Goal: Understand process/instructions: Learn how to perform a task or action

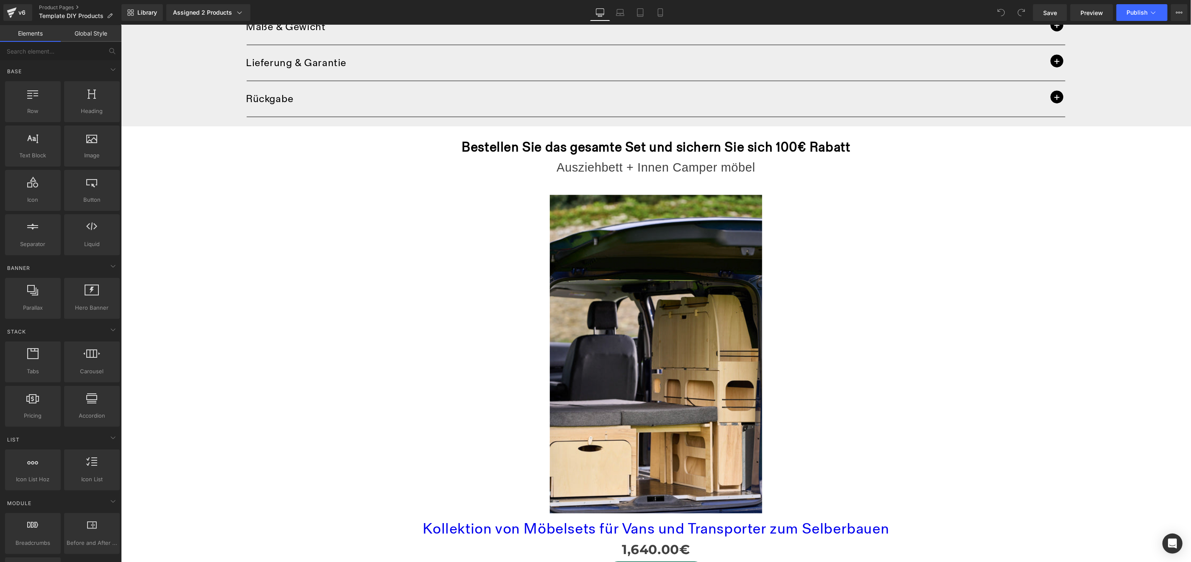
scroll to position [722, 0]
click at [1052, 97] on span "button" at bounding box center [1056, 96] width 13 height 13
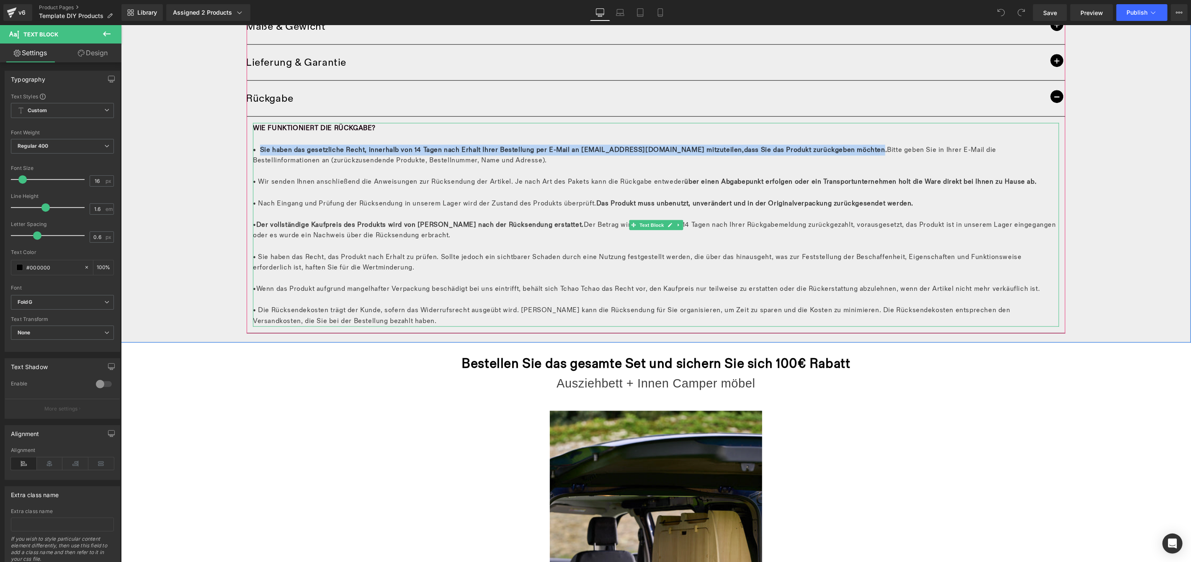
drag, startPoint x: 820, startPoint y: 151, endPoint x: 256, endPoint y: 150, distance: 564.5
click at [256, 150] on p "WIE FUNKTIONIERT DIE RÜCKGABE? • Sie haben das gesetzliche Recht, innerhalb von…" at bounding box center [656, 225] width 806 height 204
copy p "Sie haben das gesetzliche Recht, innerhalb von 14 Tagen nach Erhalt Ihrer Beste…"
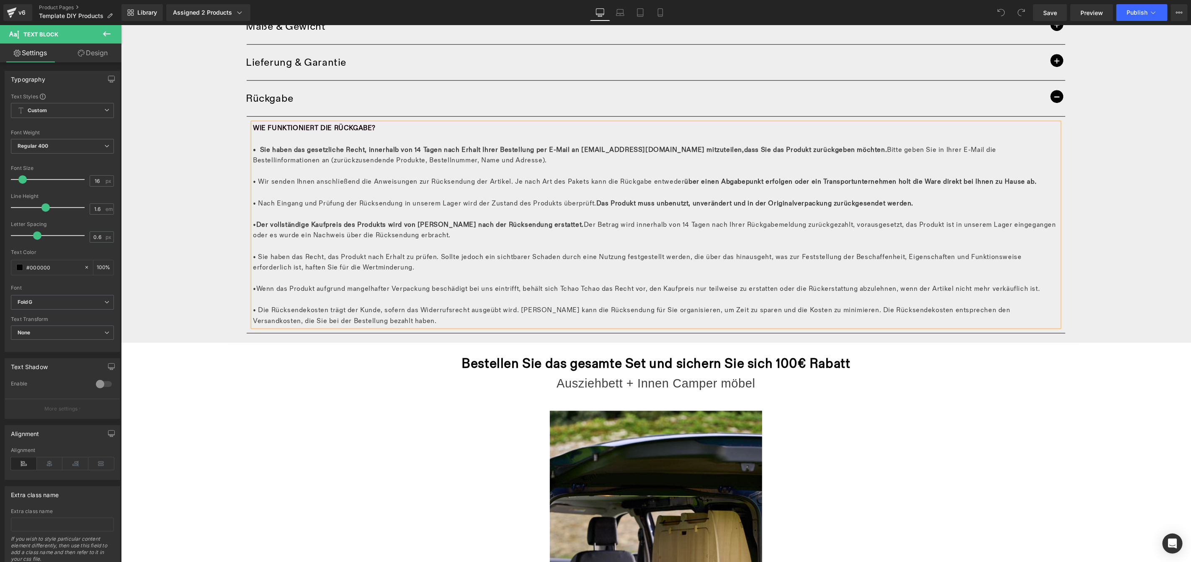
click at [457, 159] on span "dass Sie das Produkt zurückgeben möchten. Bitte geben Sie in Ihrer E-Mail die B…" at bounding box center [624, 155] width 743 height 19
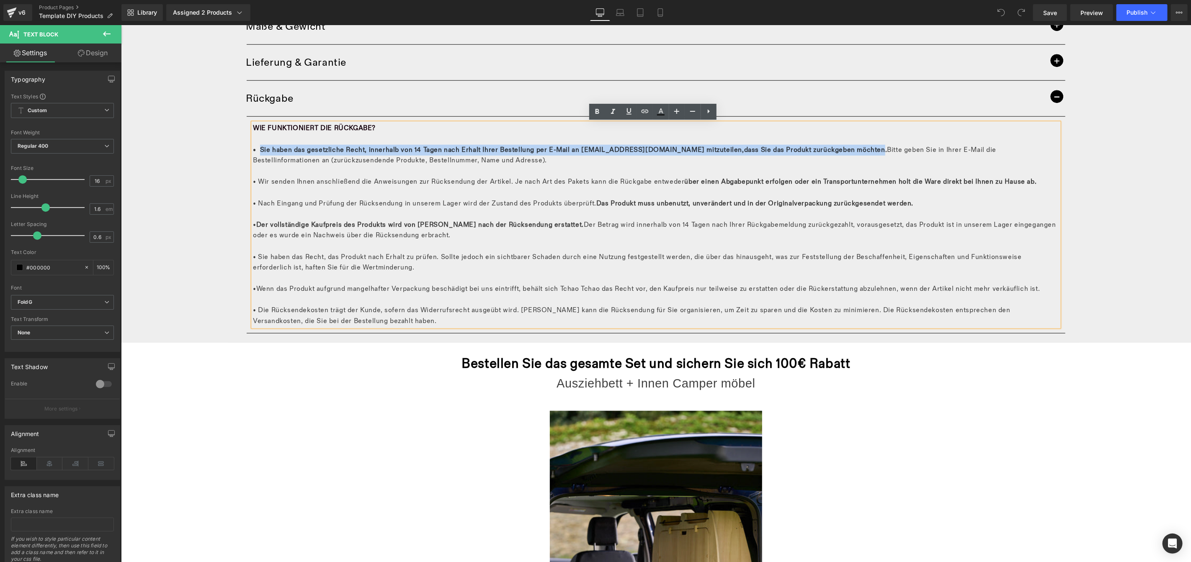
drag, startPoint x: 820, startPoint y: 151, endPoint x: 255, endPoint y: 148, distance: 564.9
click at [255, 148] on p "WIE FUNKTIONIERT DIE RÜCKGABE? • Sie haben das gesetzliche Recht, innerhalb von…" at bounding box center [656, 225] width 806 height 204
paste div
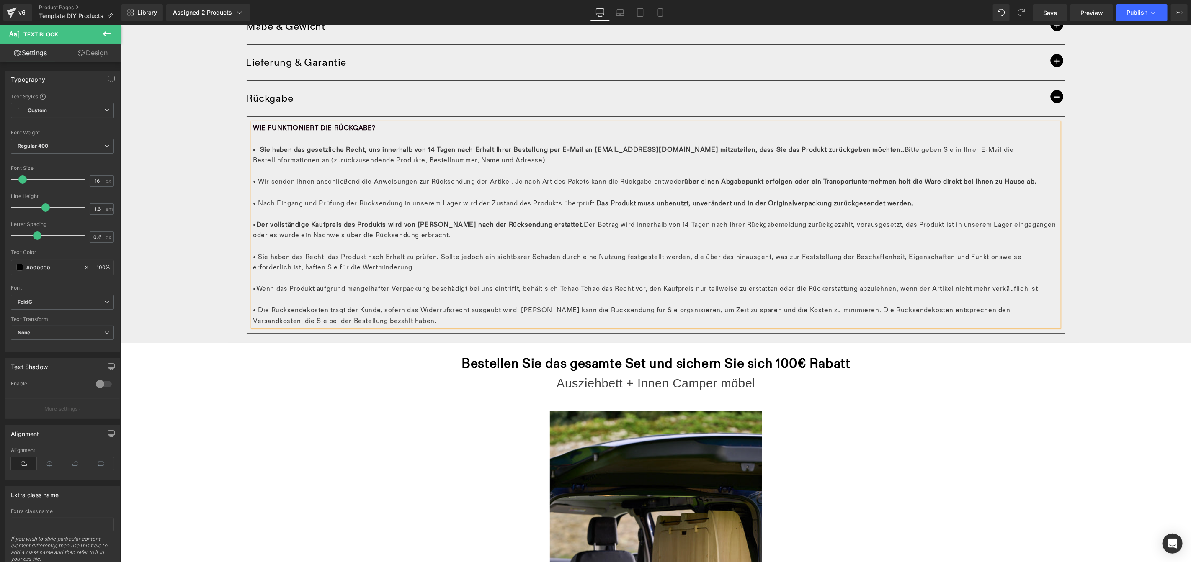
drag, startPoint x: 720, startPoint y: 149, endPoint x: 742, endPoint y: 149, distance: 22.2
click at [721, 149] on span "• Sie haben das gesetzliche Recht, uns innerhalb von 14 Tagen nach Erhalt Ihrer…" at bounding box center [578, 150] width 650 height 8
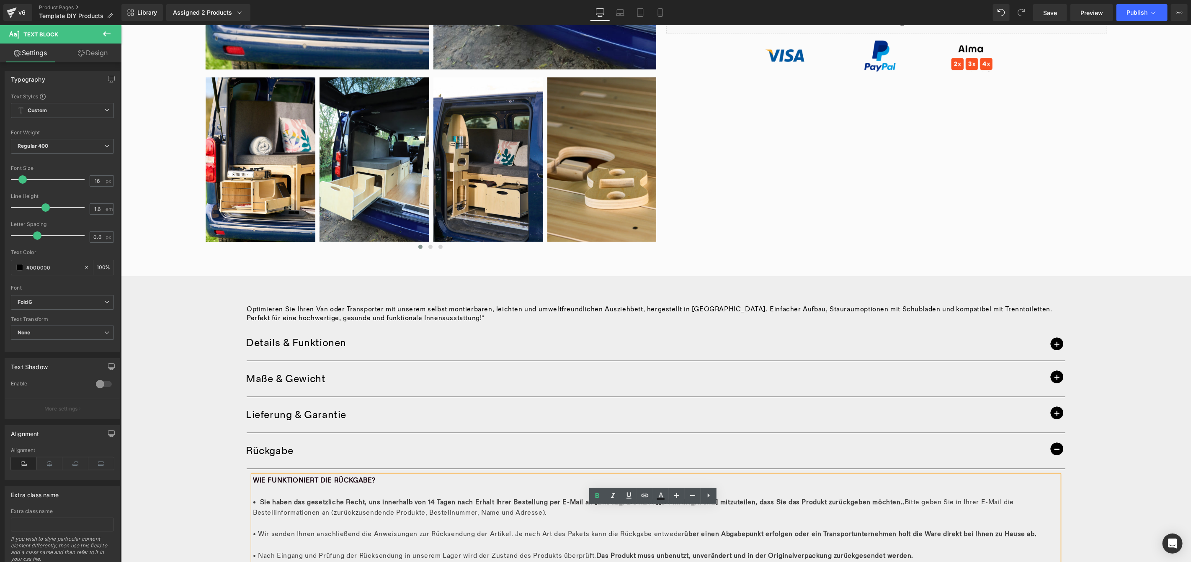
scroll to position [413, 0]
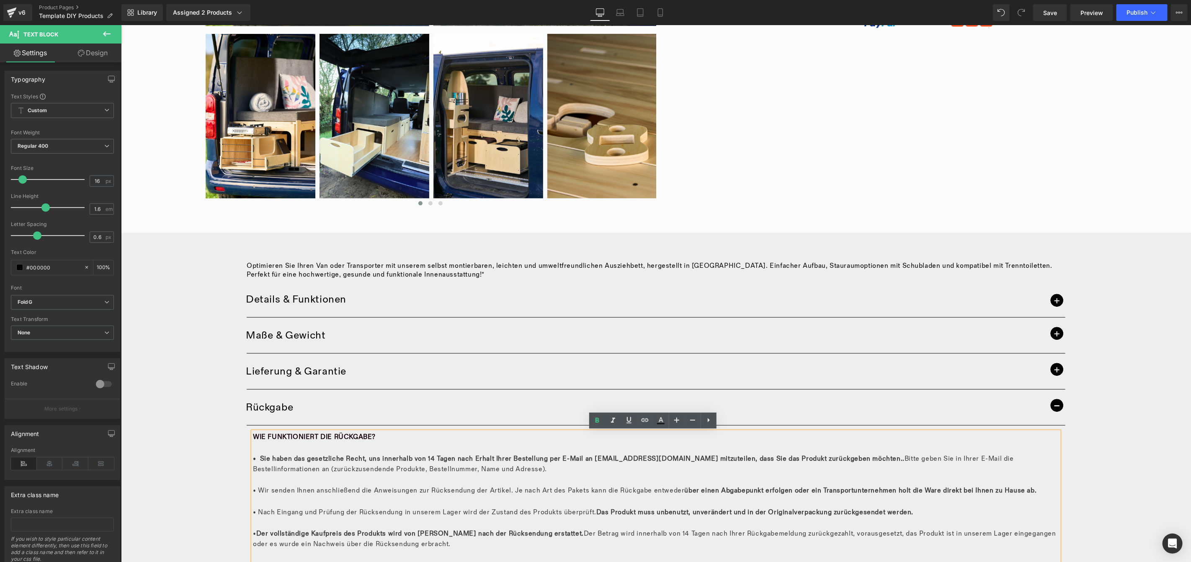
click at [1052, 403] on span "button" at bounding box center [1056, 405] width 13 height 13
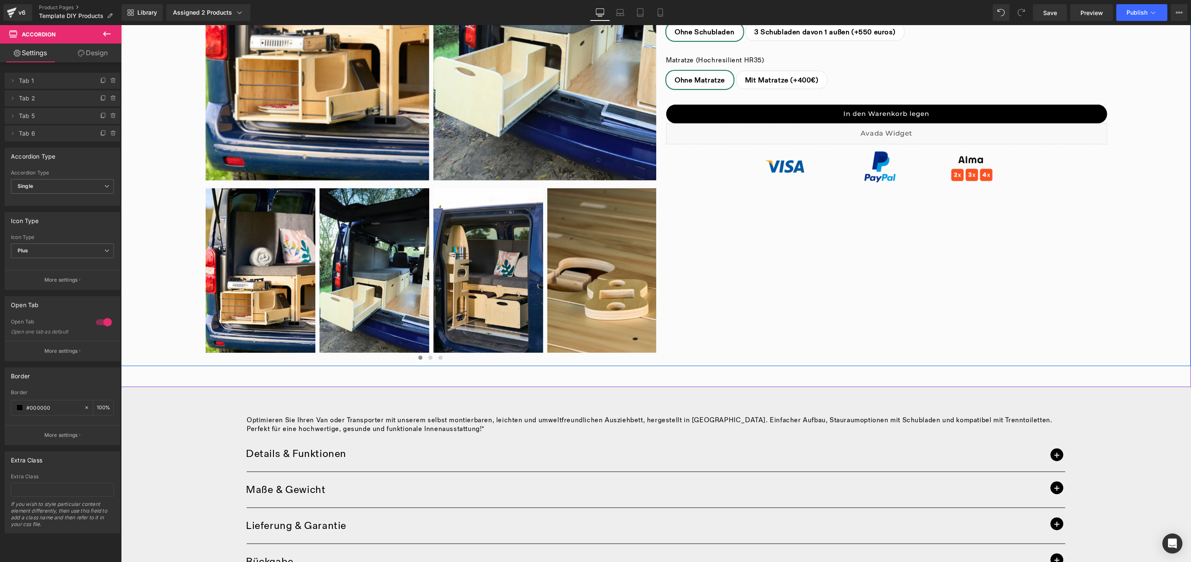
scroll to position [376, 0]
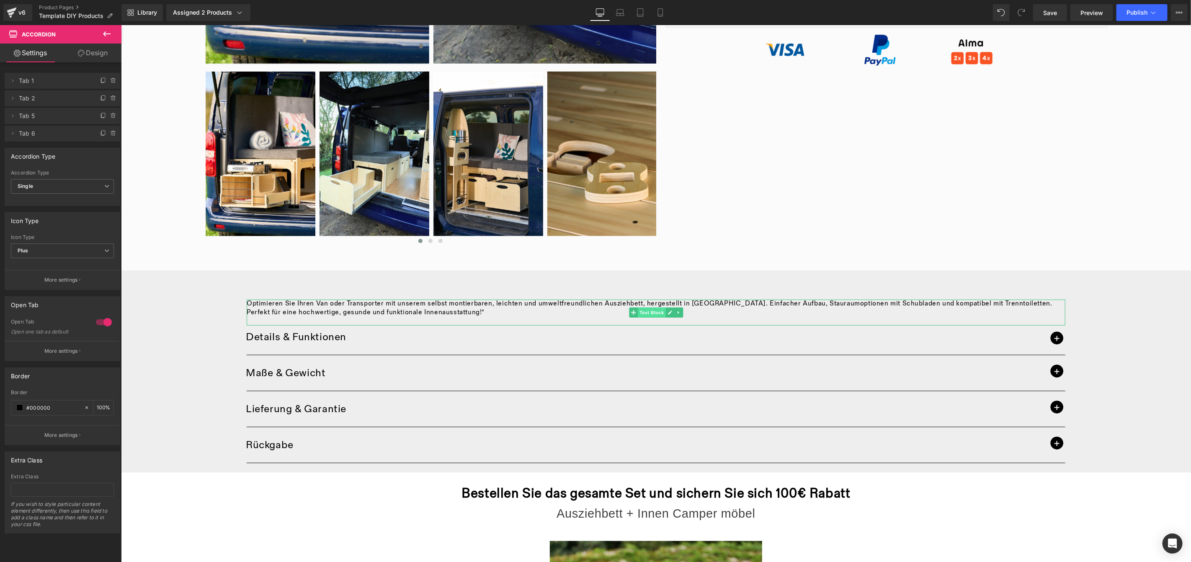
click at [648, 316] on span "Text Block" at bounding box center [651, 312] width 28 height 10
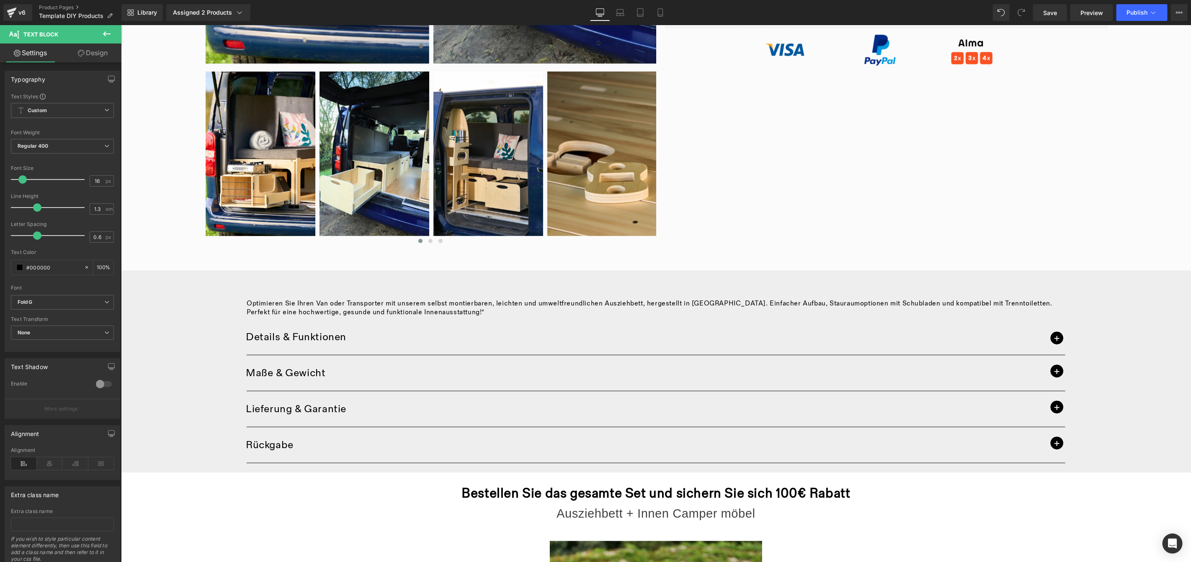
click at [695, 467] on div "Optimieren Sie Ihren Van oder Transporter mit unserem selbst montierbaren, leic…" at bounding box center [656, 371] width 1070 height 202
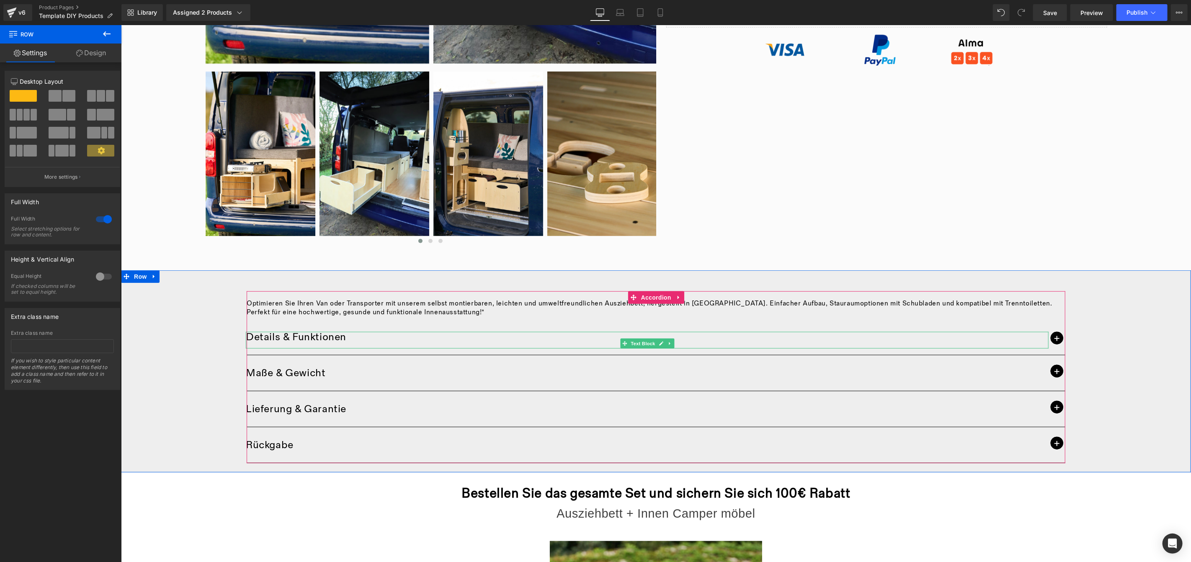
click at [247, 336] on p "Details & Funktionen" at bounding box center [646, 337] width 803 height 10
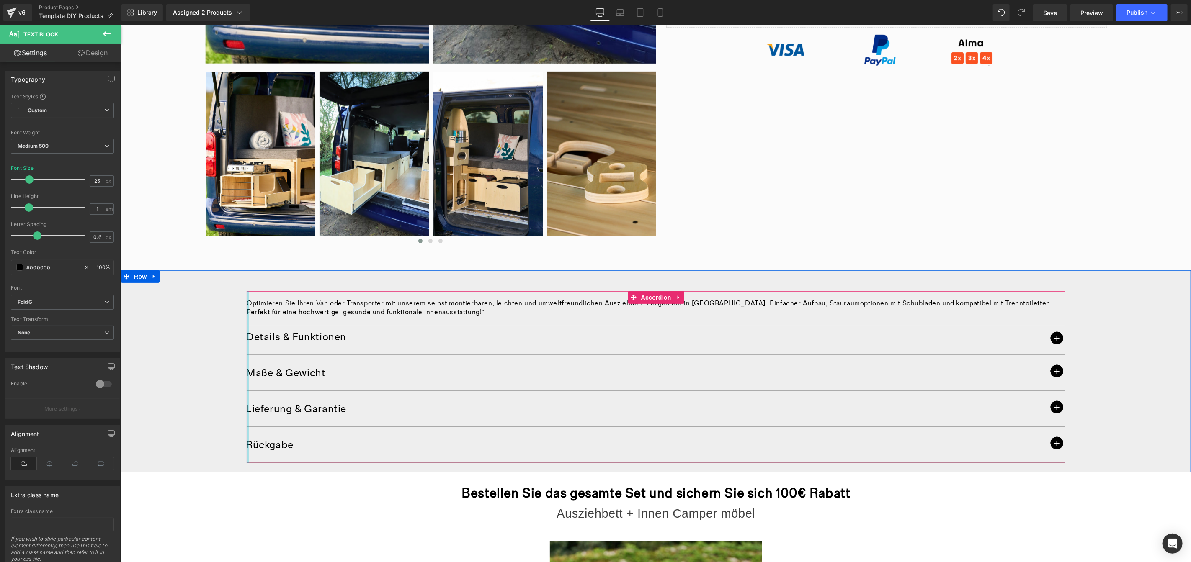
click at [246, 345] on div at bounding box center [247, 377] width 2 height 172
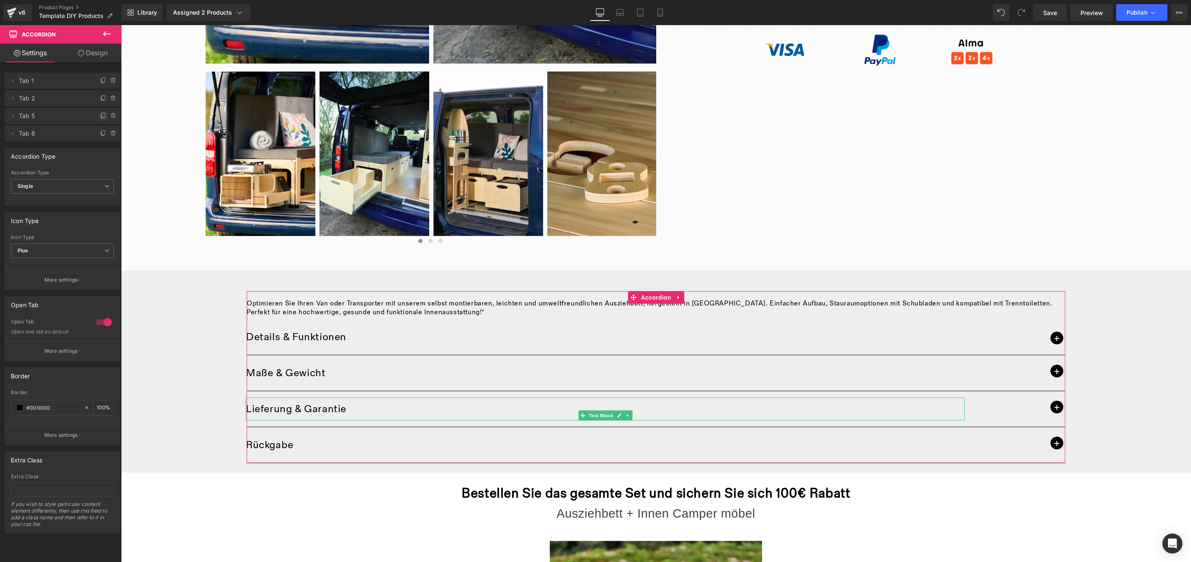
click at [100, 117] on icon at bounding box center [103, 116] width 7 height 7
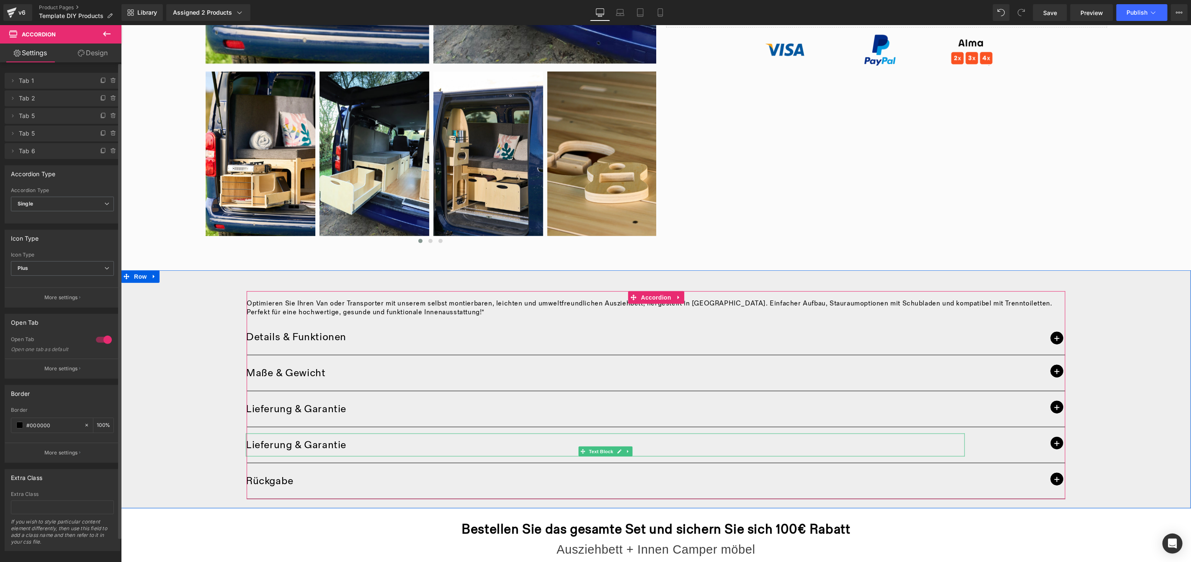
click at [376, 441] on p "Lieferung & Garantie" at bounding box center [604, 445] width 719 height 10
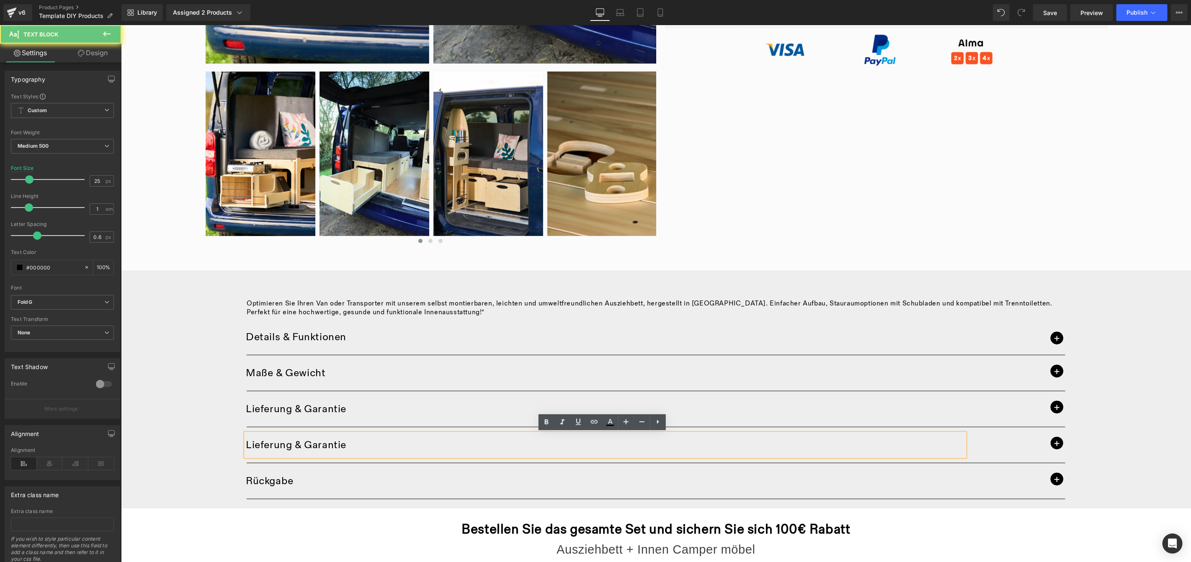
click at [376, 441] on p "Lieferung & Garantie" at bounding box center [604, 445] width 719 height 10
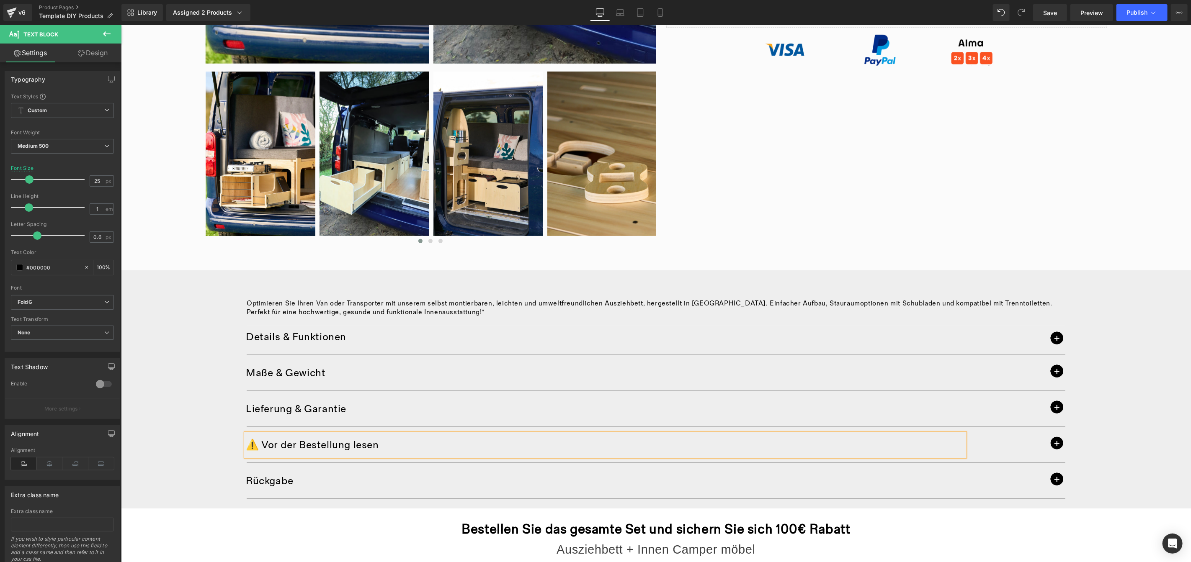
click at [1052, 445] on span "button" at bounding box center [1056, 443] width 13 height 13
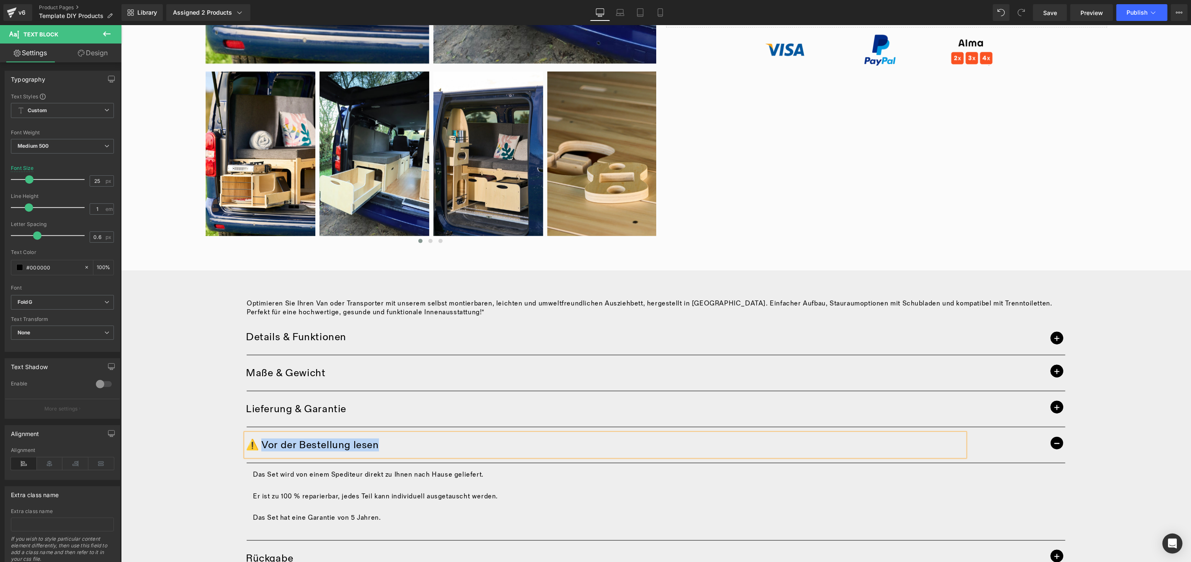
drag, startPoint x: 385, startPoint y: 441, endPoint x: 258, endPoint y: 443, distance: 127.7
click at [258, 443] on p "⚠️ Vor der Bestellung lesen" at bounding box center [604, 445] width 719 height 10
click at [433, 514] on p "Das Set hat eine Garantie von 5 Jahren." at bounding box center [656, 518] width 806 height 11
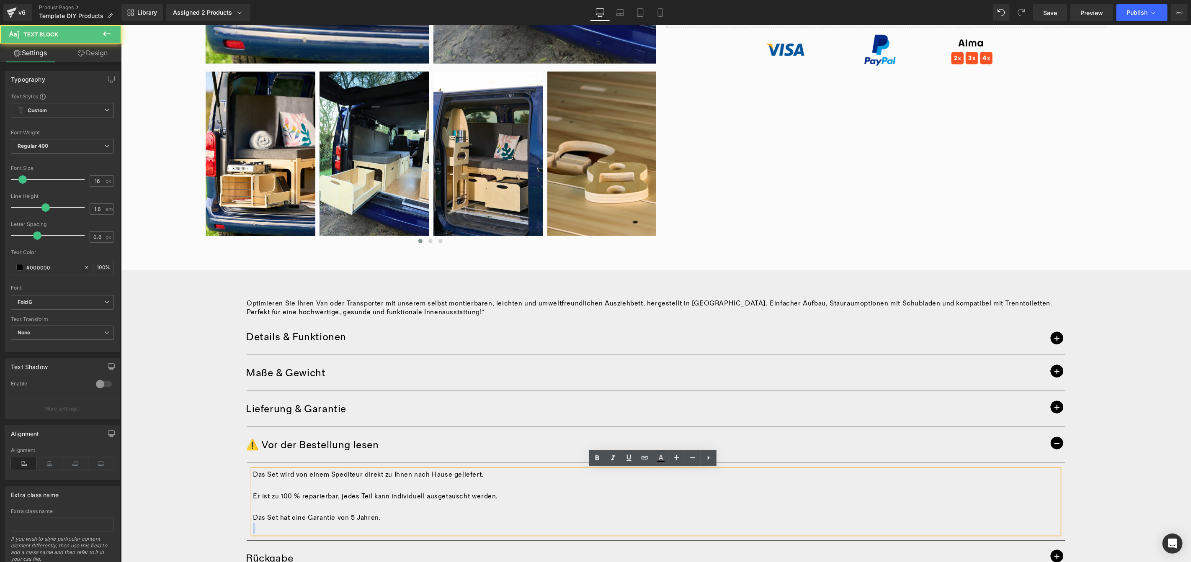
click at [433, 514] on p "Das Set hat eine Garantie von 5 Jahren." at bounding box center [656, 518] width 806 height 11
click at [433, 517] on p "Das Set hat eine Garantie von 5 Jahren." at bounding box center [656, 518] width 806 height 11
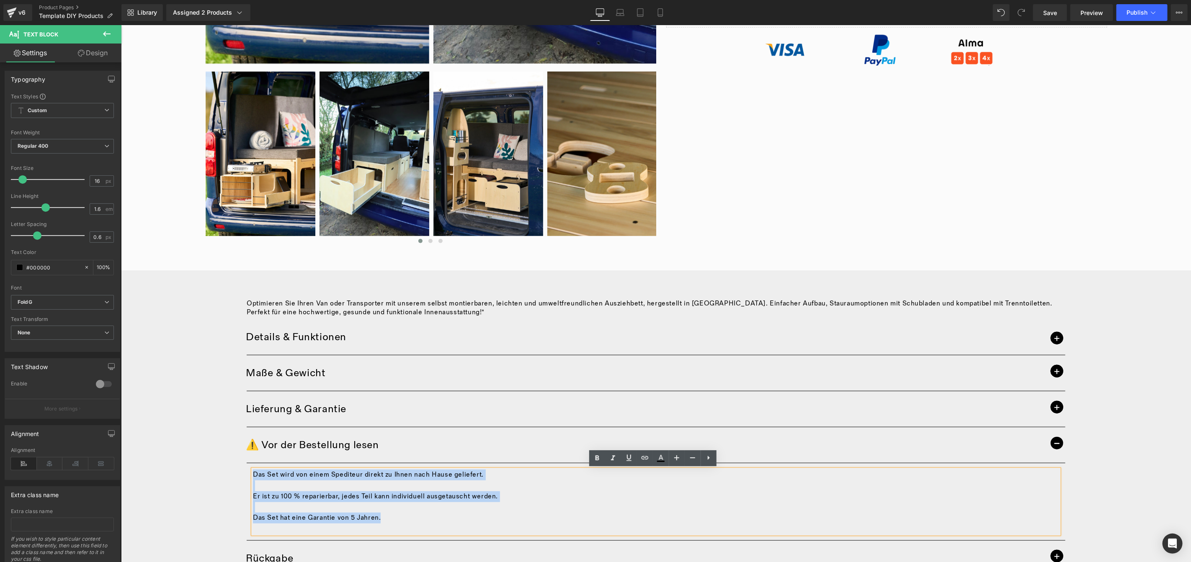
drag, startPoint x: 427, startPoint y: 521, endPoint x: 250, endPoint y: 472, distance: 183.4
click at [253, 472] on div "Das Set wird von einem Spediteur direkt zu Ihnen nach Hause geliefert. Er ist z…" at bounding box center [656, 501] width 806 height 64
paste div
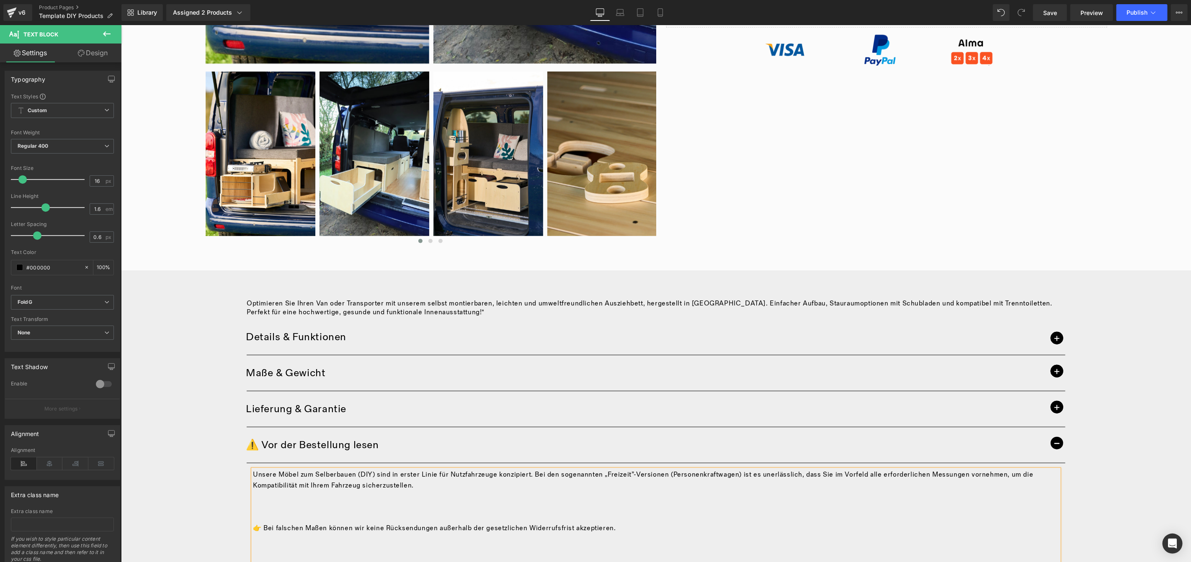
click at [311, 508] on p at bounding box center [656, 507] width 806 height 11
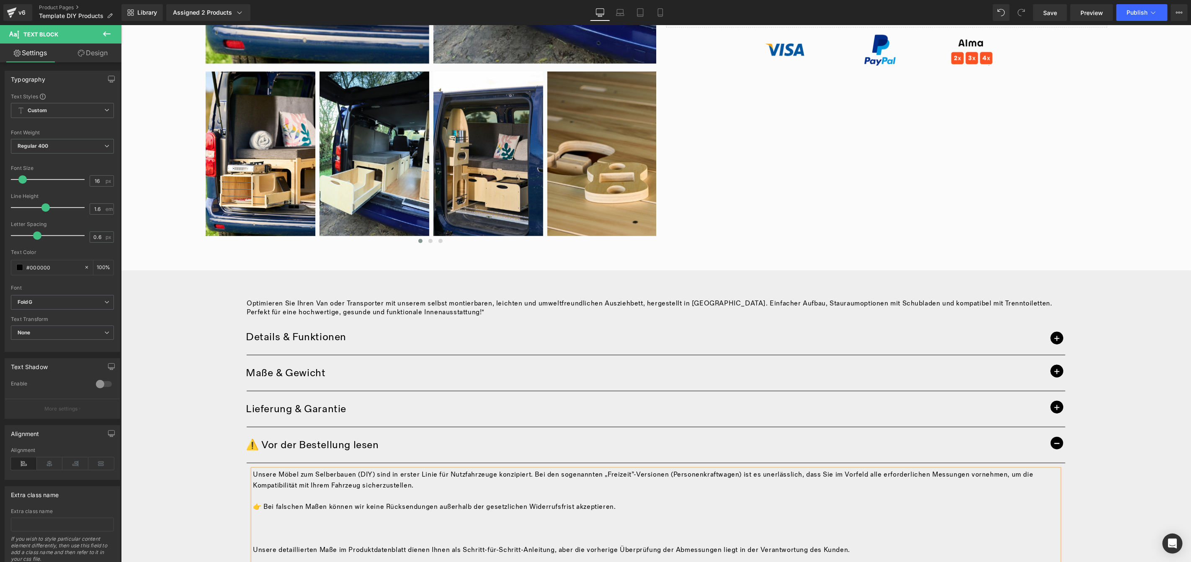
click at [294, 498] on p at bounding box center [656, 496] width 806 height 11
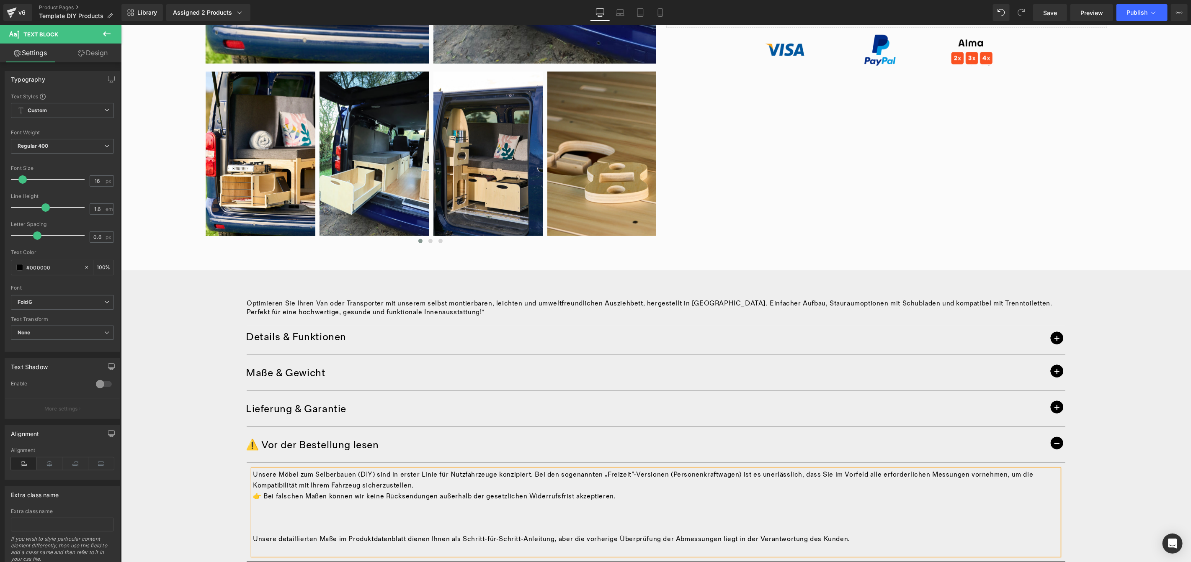
click at [280, 527] on p at bounding box center [656, 528] width 806 height 11
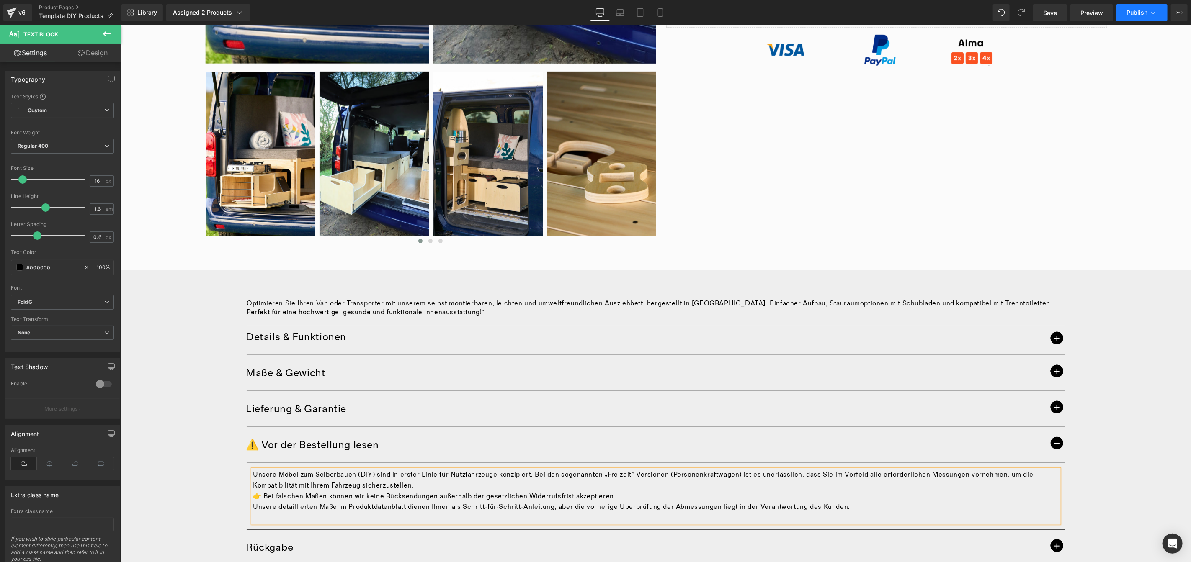
click at [1132, 13] on span "Publish" at bounding box center [1136, 12] width 21 height 7
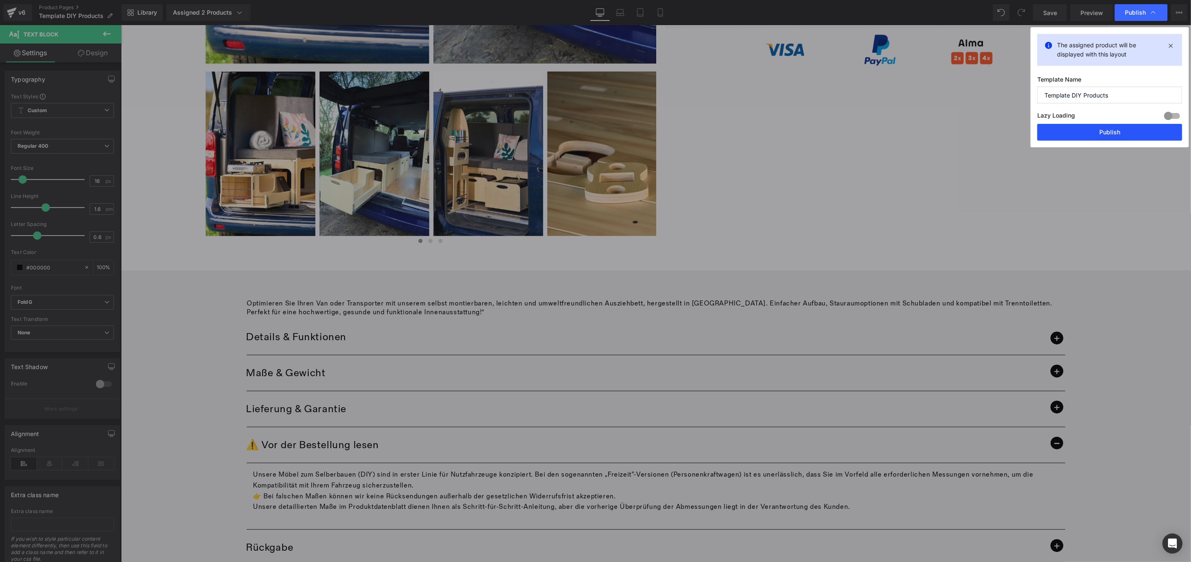
click at [1115, 133] on button "Publish" at bounding box center [1109, 132] width 145 height 17
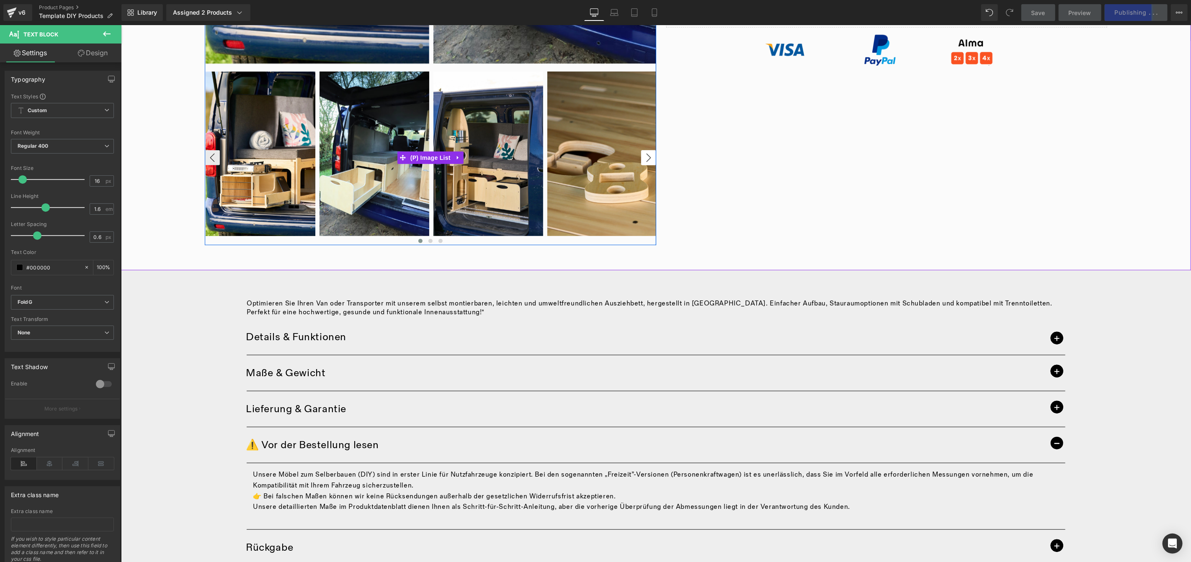
click at [644, 158] on button "›" at bounding box center [648, 157] width 15 height 15
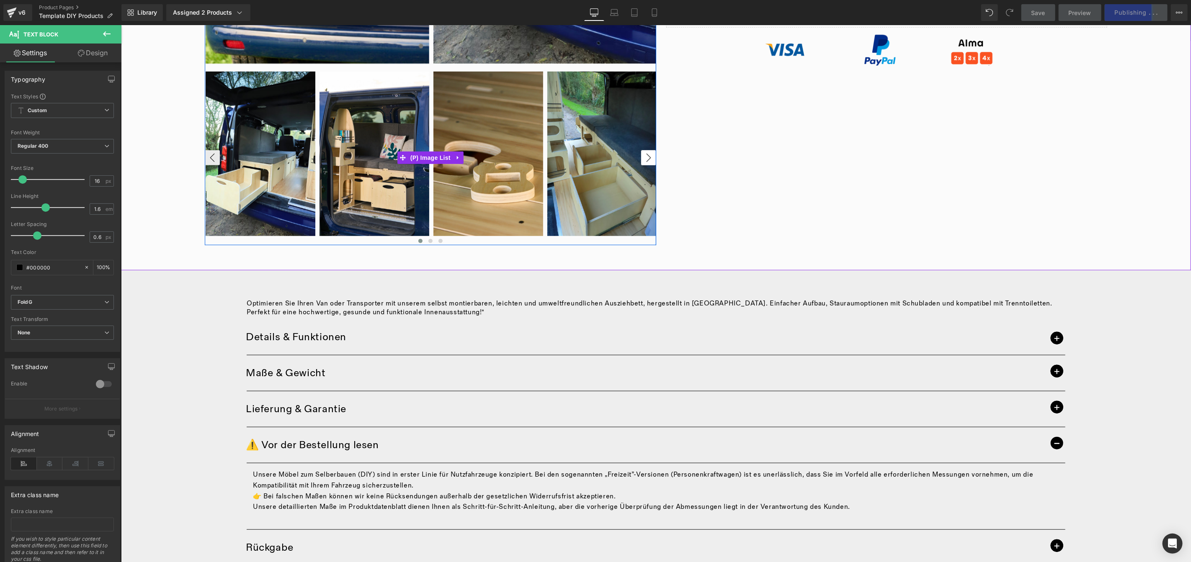
click at [643, 158] on button "›" at bounding box center [648, 157] width 15 height 15
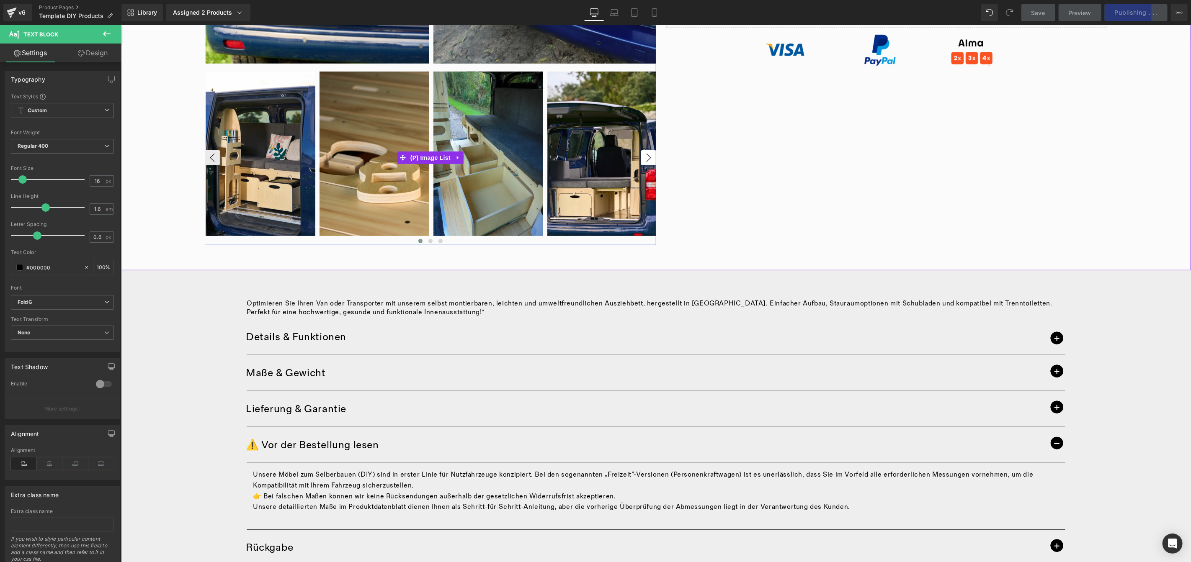
click at [643, 158] on button "›" at bounding box center [648, 157] width 15 height 15
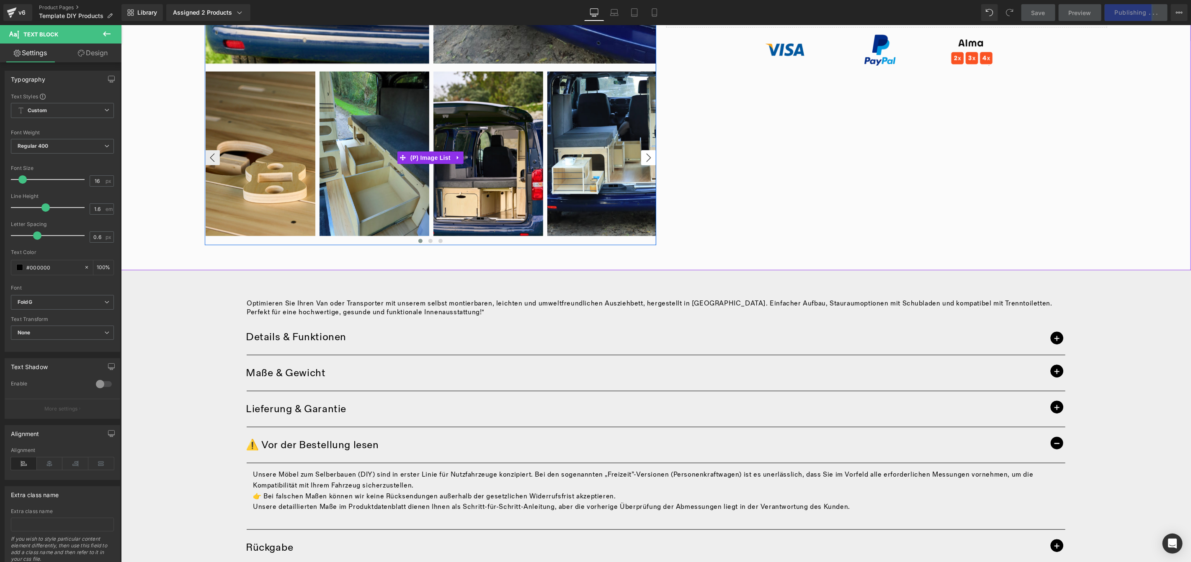
click at [643, 158] on button "›" at bounding box center [648, 157] width 15 height 15
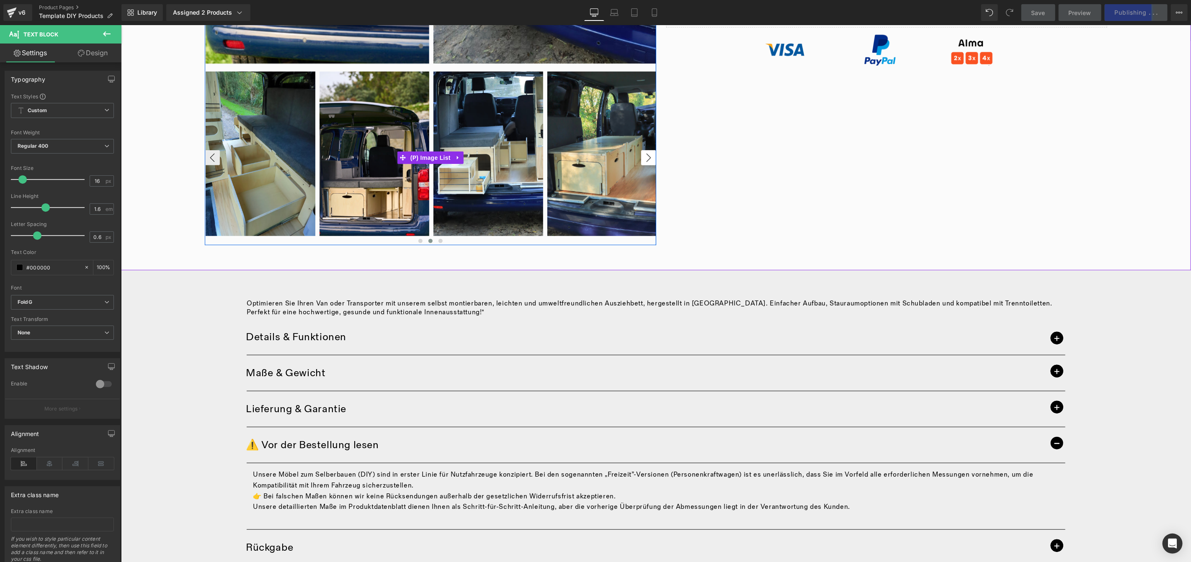
click at [643, 158] on button "›" at bounding box center [648, 157] width 15 height 15
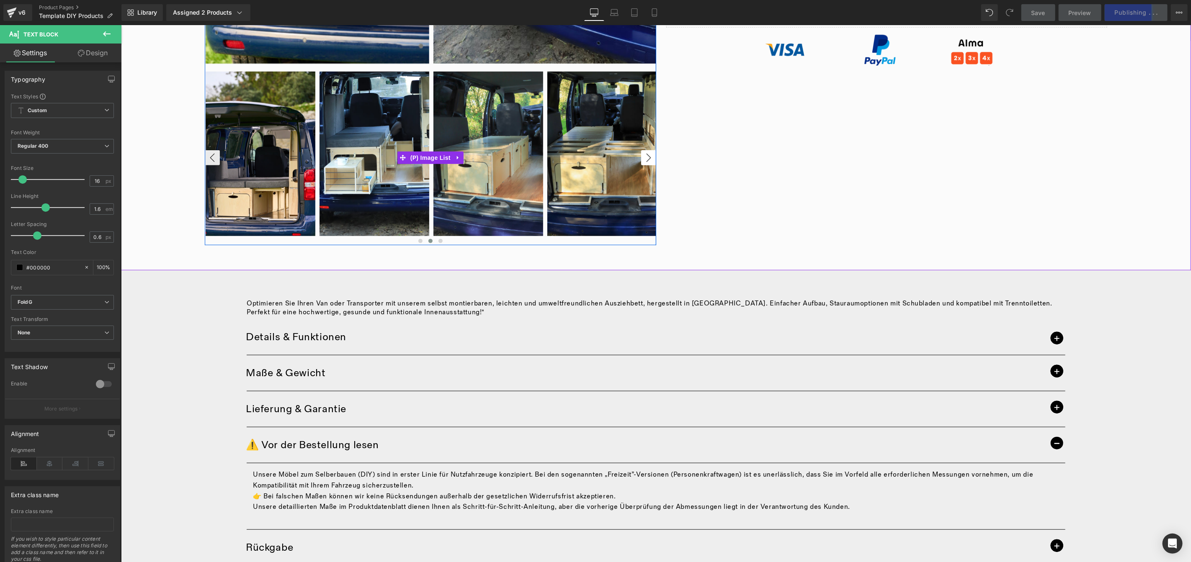
click at [643, 158] on button "›" at bounding box center [648, 157] width 15 height 15
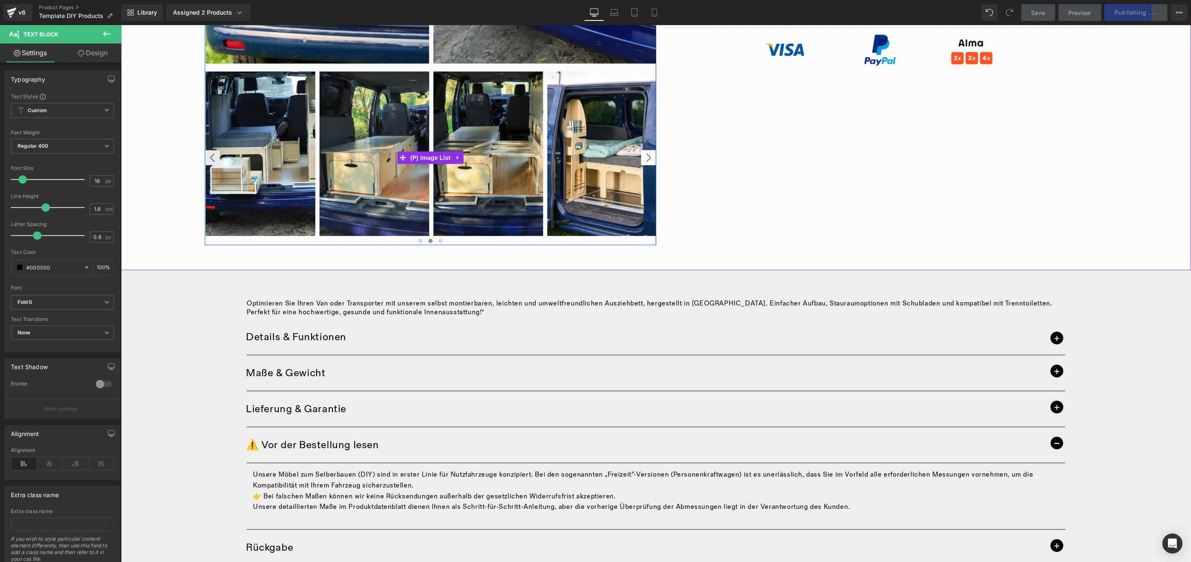
click at [643, 158] on button "›" at bounding box center [648, 157] width 15 height 15
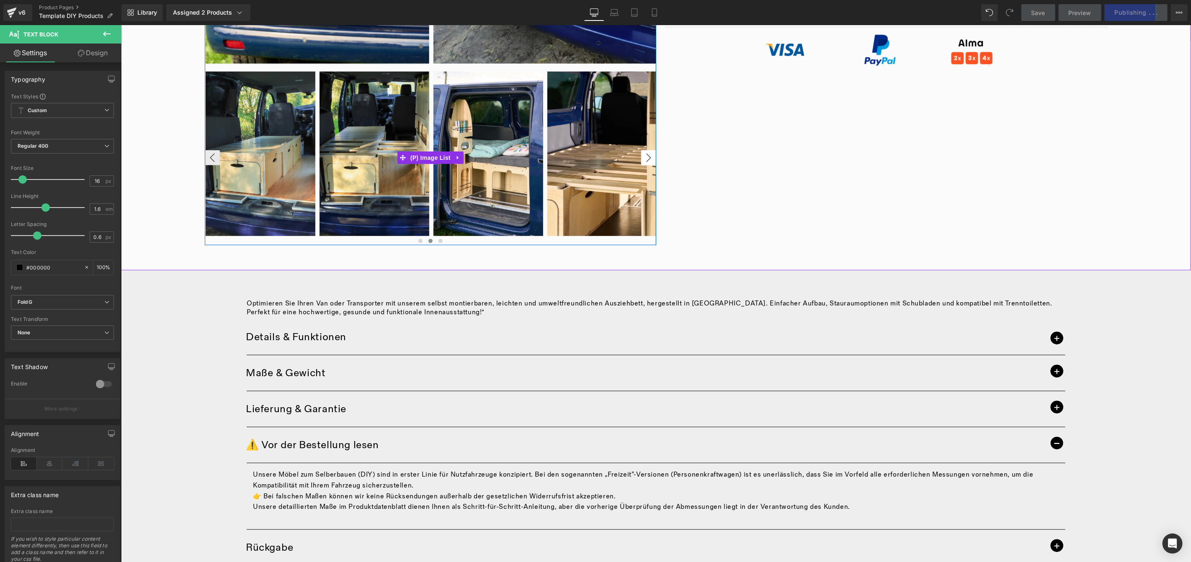
click at [643, 158] on button "›" at bounding box center [648, 157] width 15 height 15
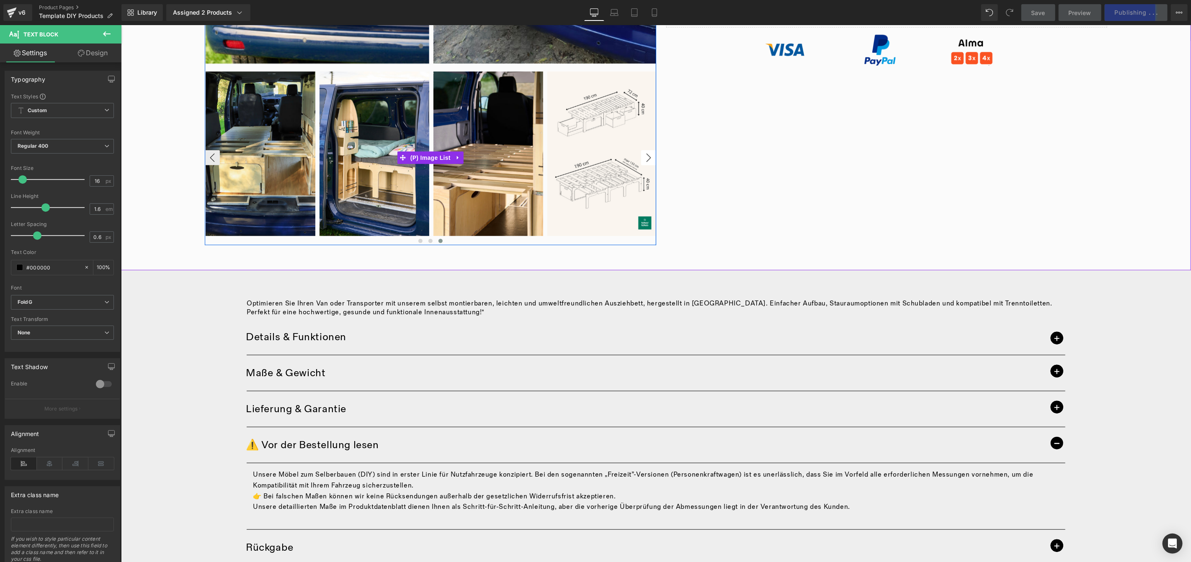
click at [643, 158] on button "›" at bounding box center [648, 157] width 15 height 15
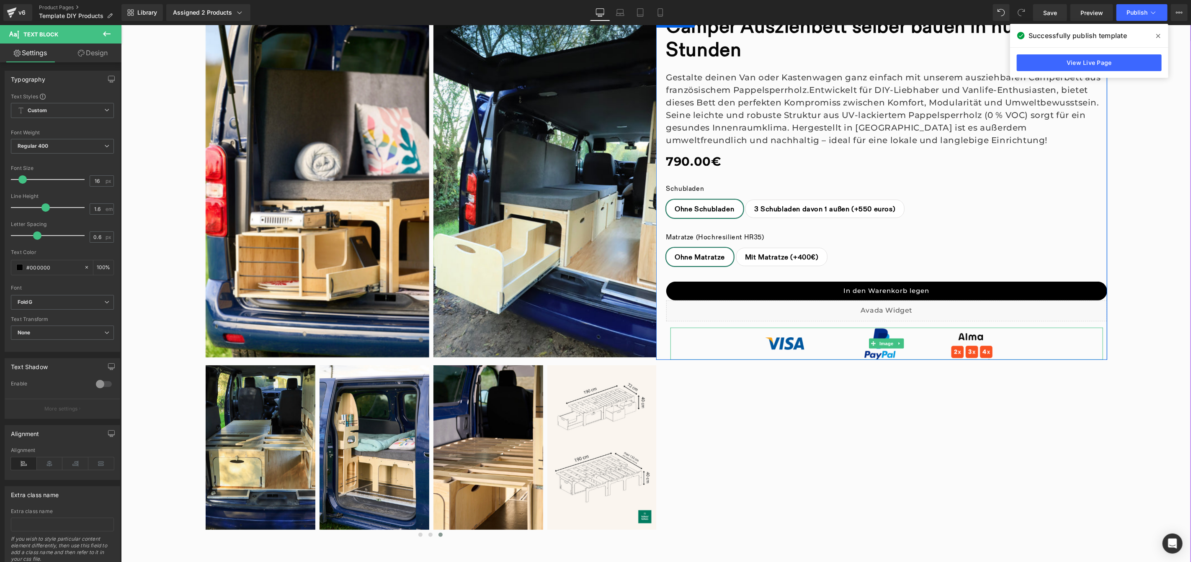
scroll to position [0, 0]
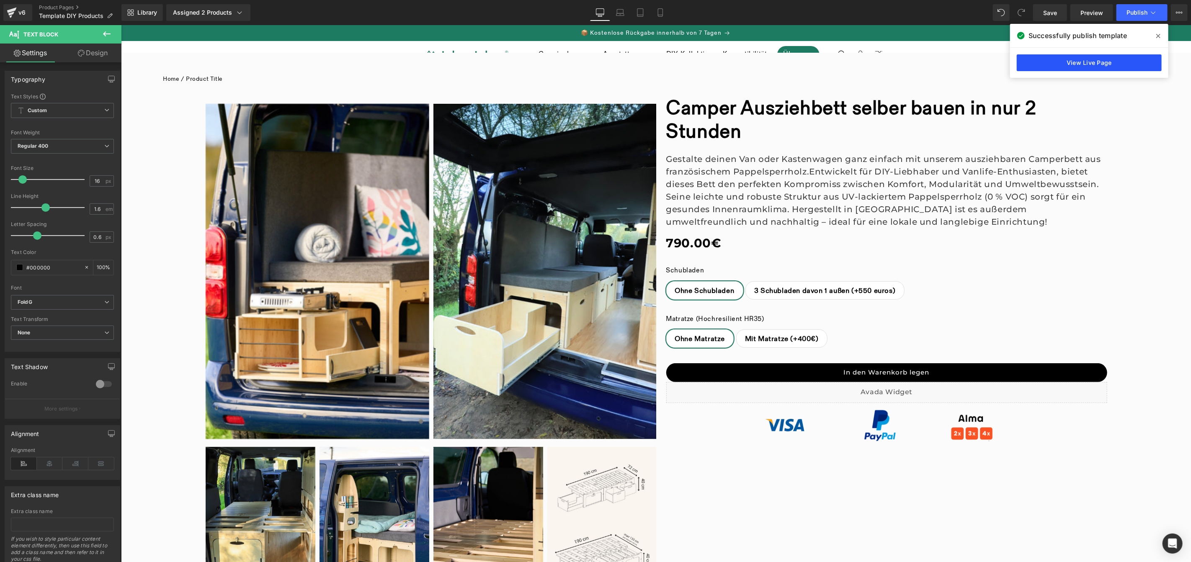
click at [1041, 66] on link "View Live Page" at bounding box center [1089, 62] width 145 height 17
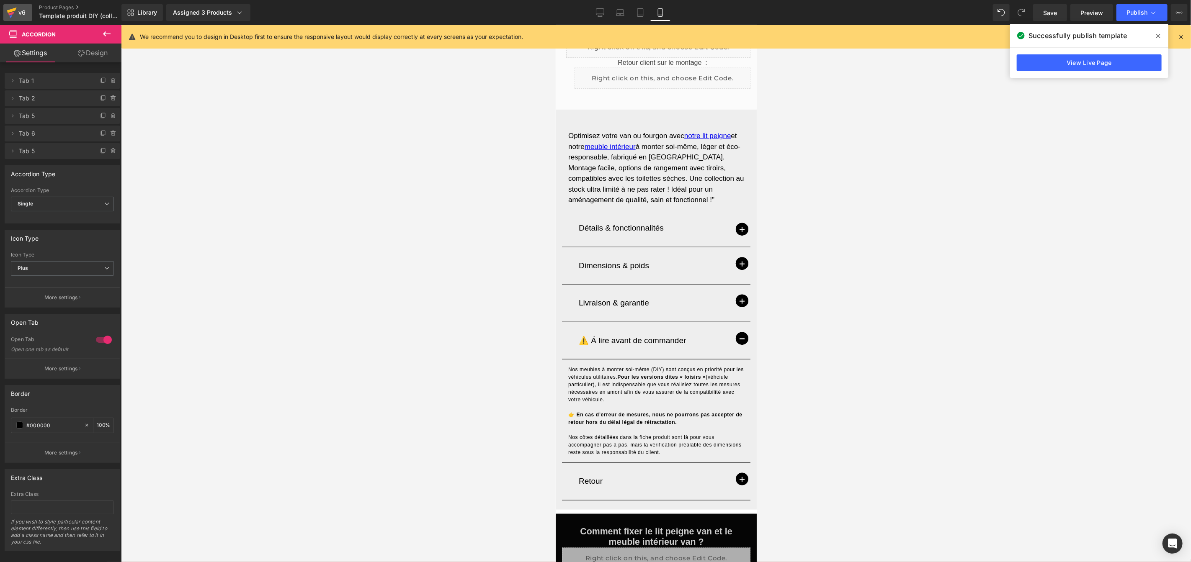
click at [17, 14] on div "v6" at bounding box center [22, 12] width 10 height 11
